Goal: Find contact information: Find contact information

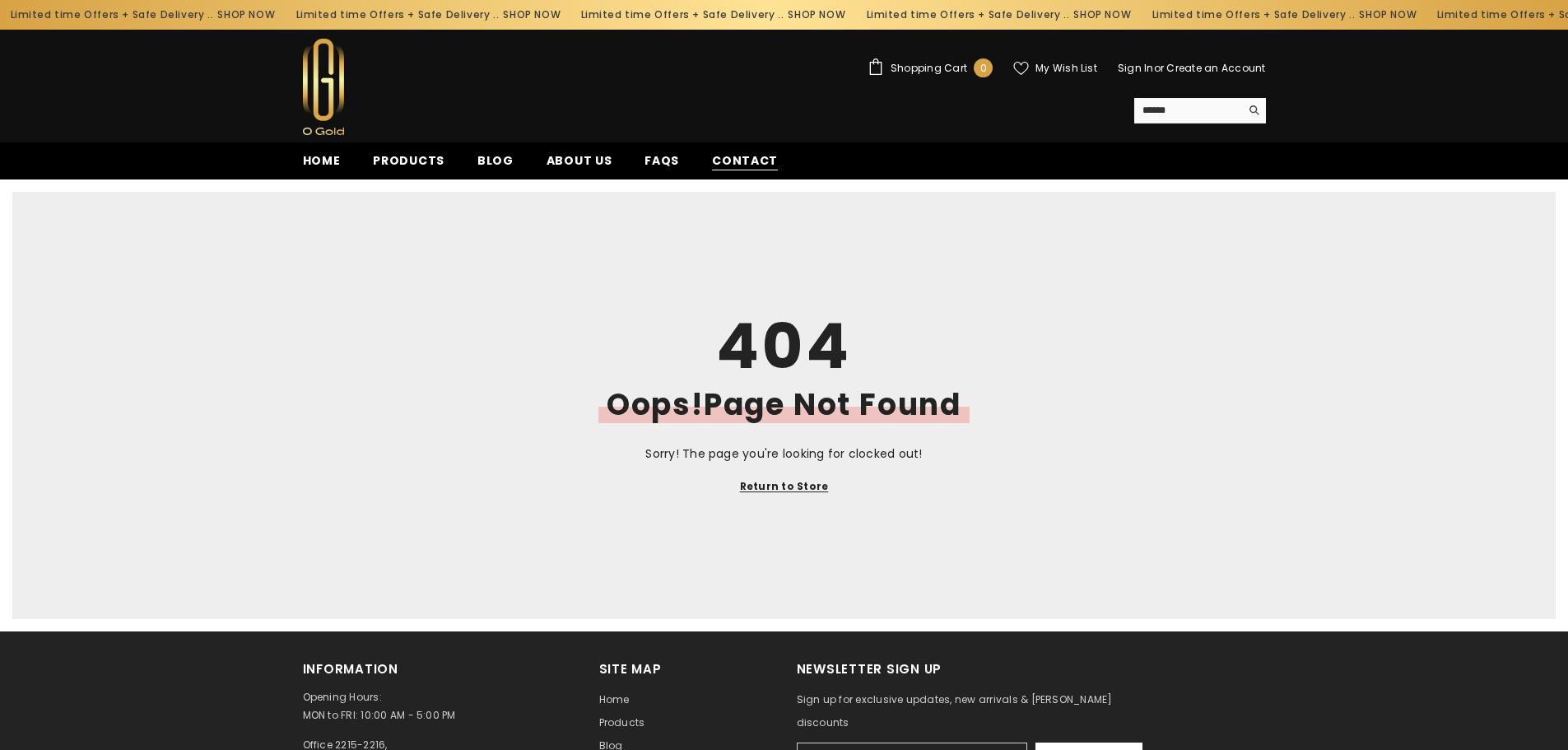
click at [747, 153] on span "Contact" at bounding box center [745, 161] width 66 height 17
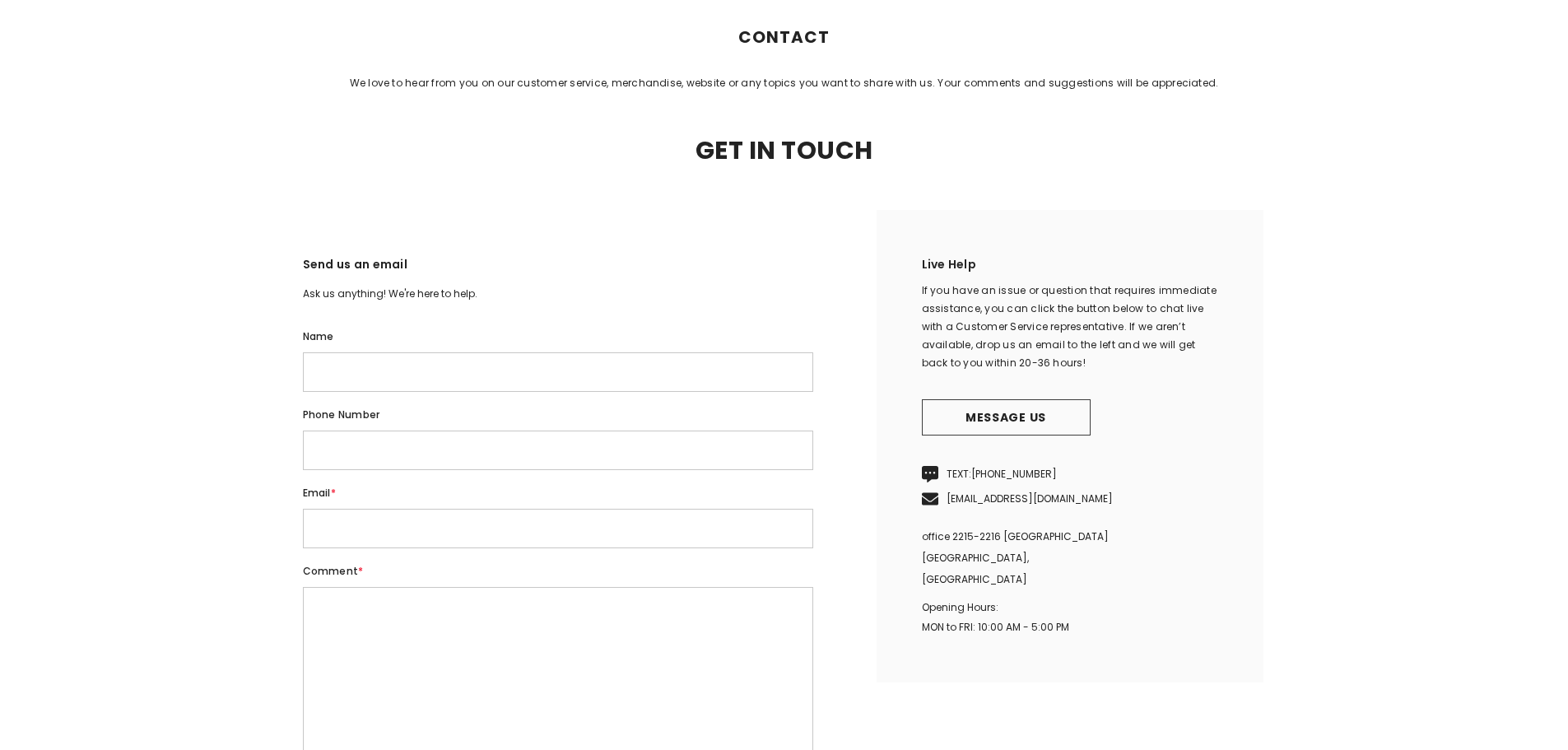
scroll to position [330, 0]
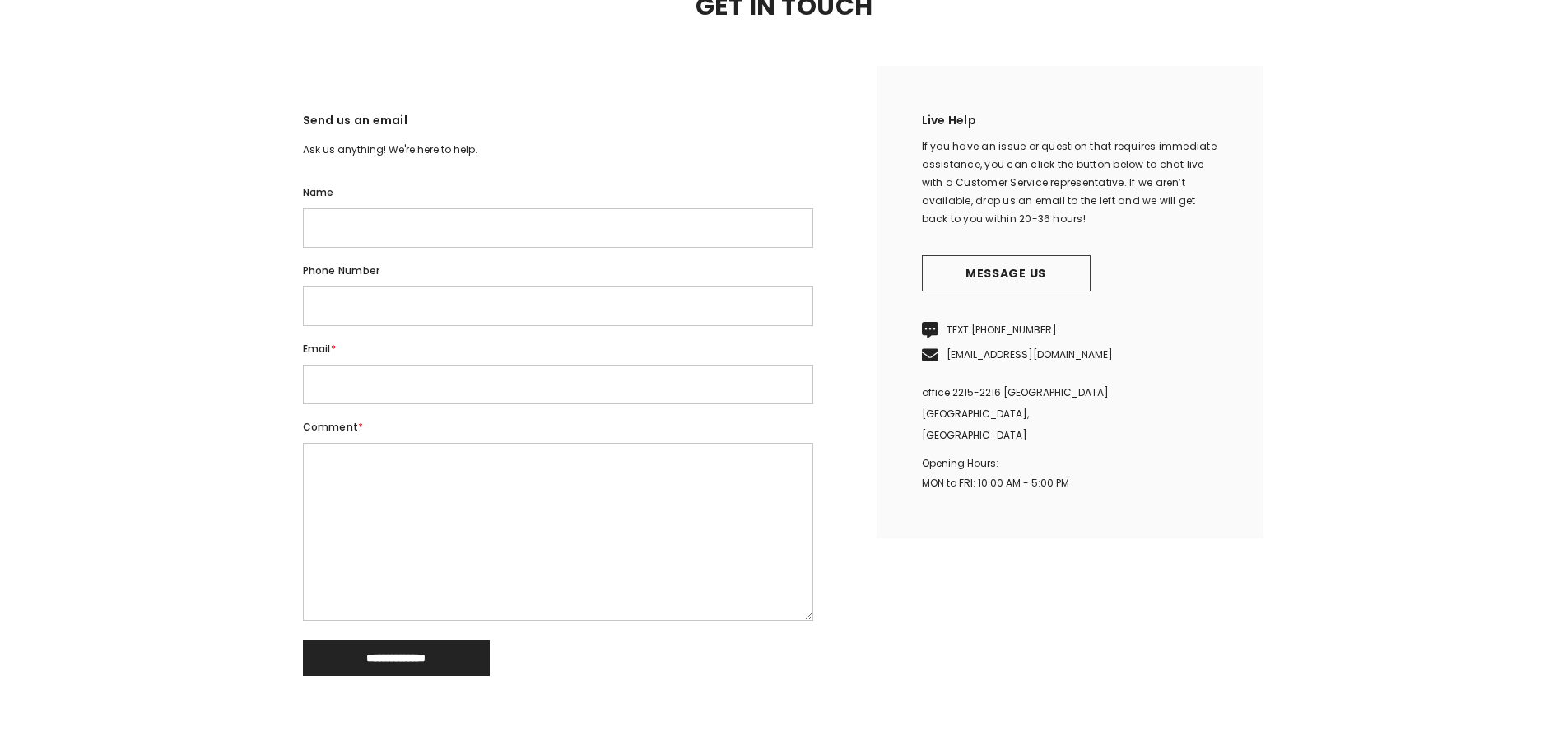
drag, startPoint x: 971, startPoint y: 356, endPoint x: 1071, endPoint y: 351, distance: 100.1
click at [1071, 342] on p "TEXT: [PHONE_NUMBER]" at bounding box center [1070, 330] width 296 height 25
